Goal: Browse casually: Explore the website without a specific task or goal

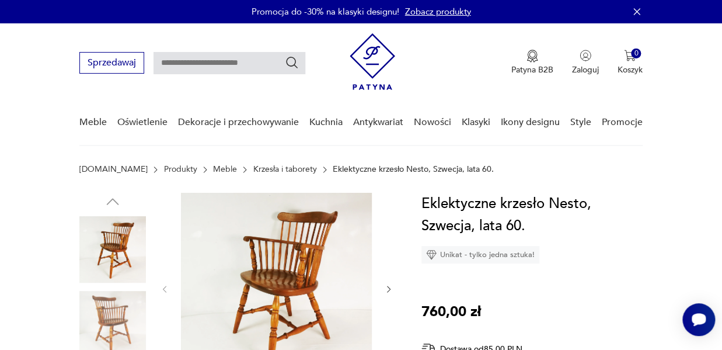
scroll to position [158, 0]
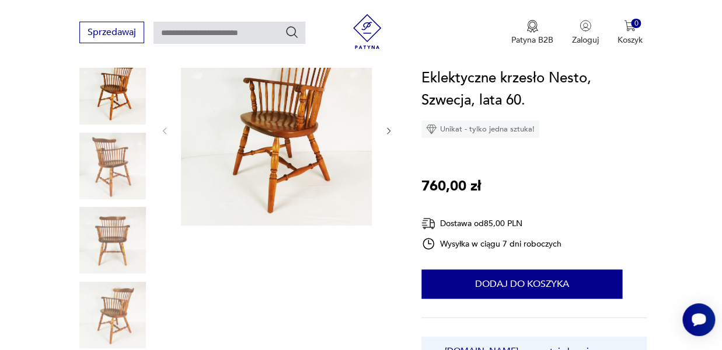
click at [126, 162] on img at bounding box center [112, 166] width 67 height 67
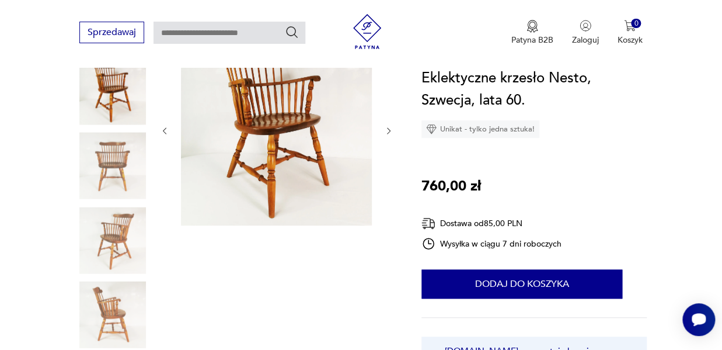
click at [119, 215] on img at bounding box center [112, 240] width 67 height 67
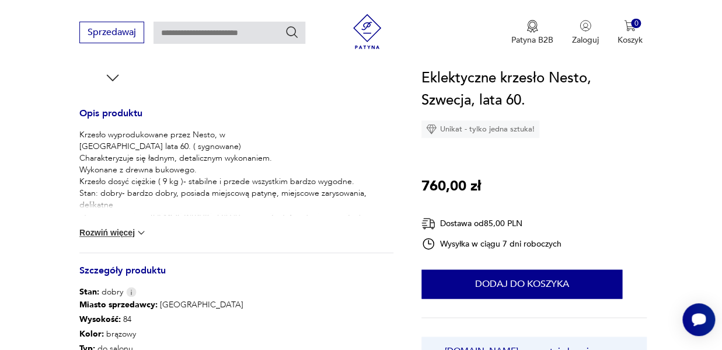
scroll to position [218, 0]
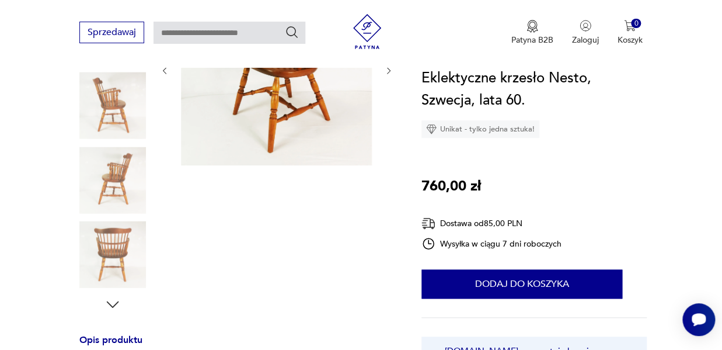
click at [113, 301] on icon "button" at bounding box center [113, 304] width 18 height 18
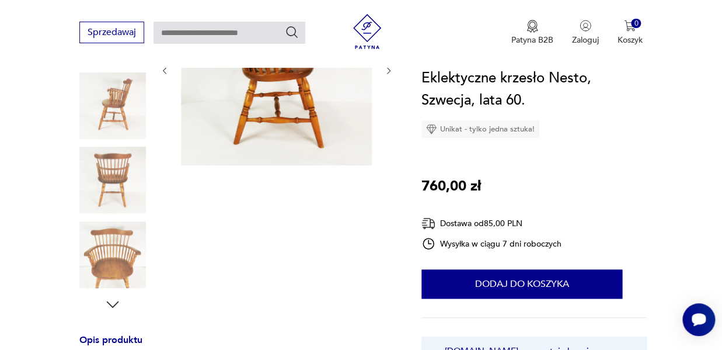
click at [113, 301] on icon "button" at bounding box center [113, 304] width 18 height 18
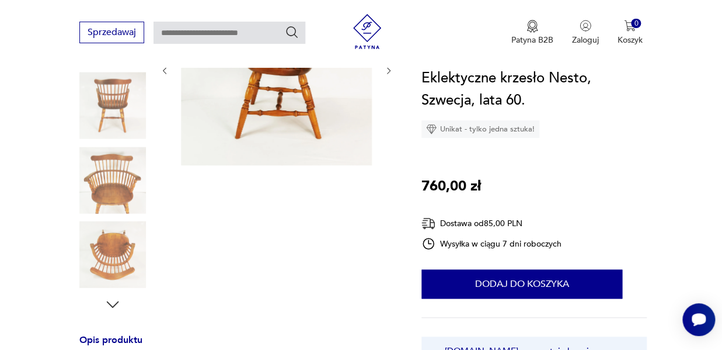
click at [113, 301] on icon "button" at bounding box center [113, 304] width 18 height 18
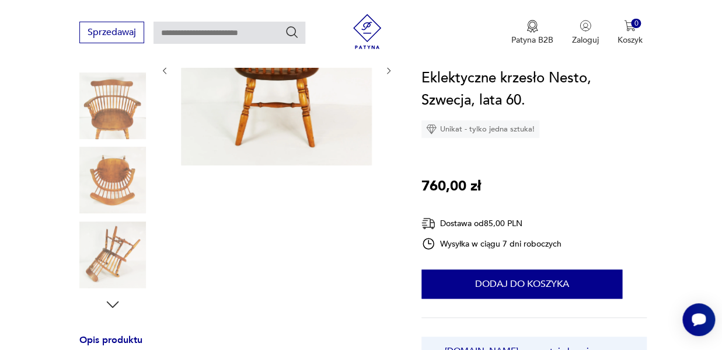
click at [113, 301] on icon "button" at bounding box center [113, 304] width 18 height 18
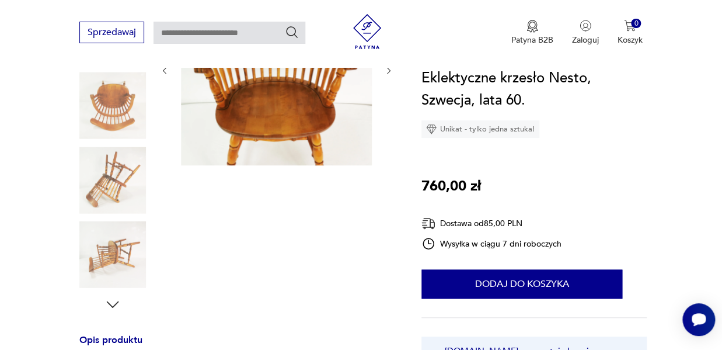
click at [113, 301] on icon "button" at bounding box center [113, 304] width 18 height 18
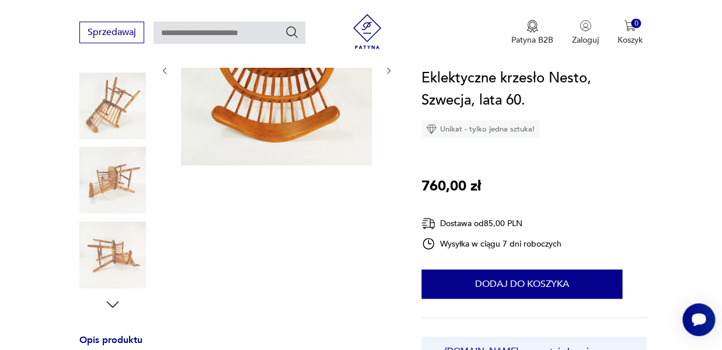
click at [113, 301] on icon "button" at bounding box center [113, 304] width 18 height 18
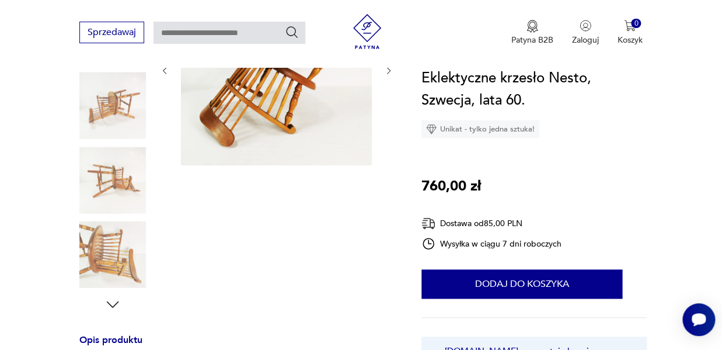
click at [113, 301] on icon "button" at bounding box center [113, 304] width 18 height 18
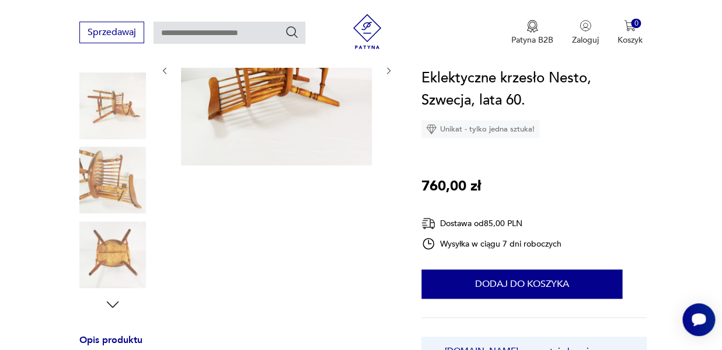
click at [113, 301] on icon "button" at bounding box center [113, 304] width 18 height 18
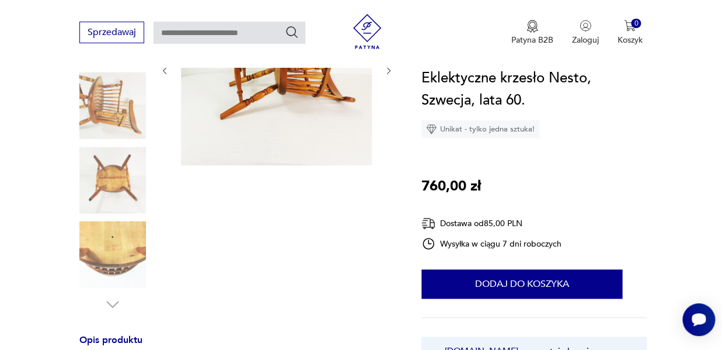
click at [112, 248] on img at bounding box center [112, 254] width 67 height 67
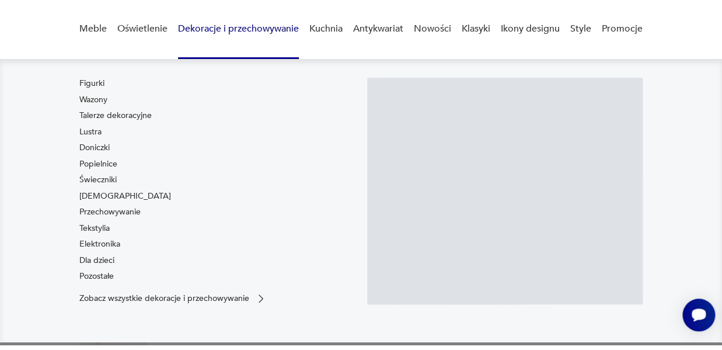
scroll to position [0, 0]
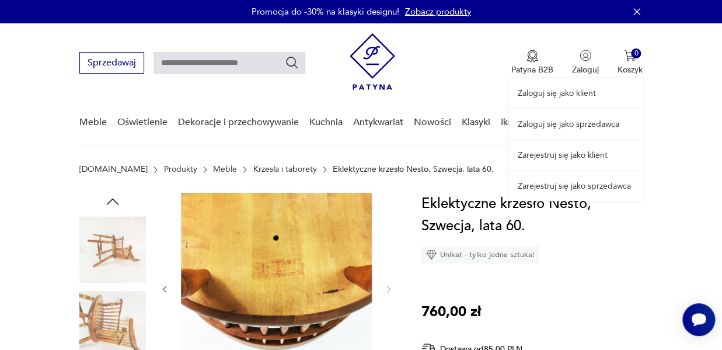
click at [571, 123] on link "Zaloguj się jako sprzedawca" at bounding box center [575, 124] width 134 height 30
